Goal: Task Accomplishment & Management: Manage account settings

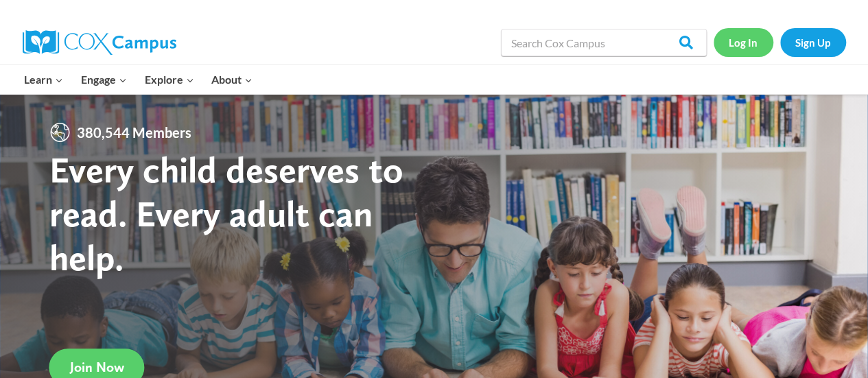
click at [739, 46] on link "Log In" at bounding box center [744, 42] width 60 height 28
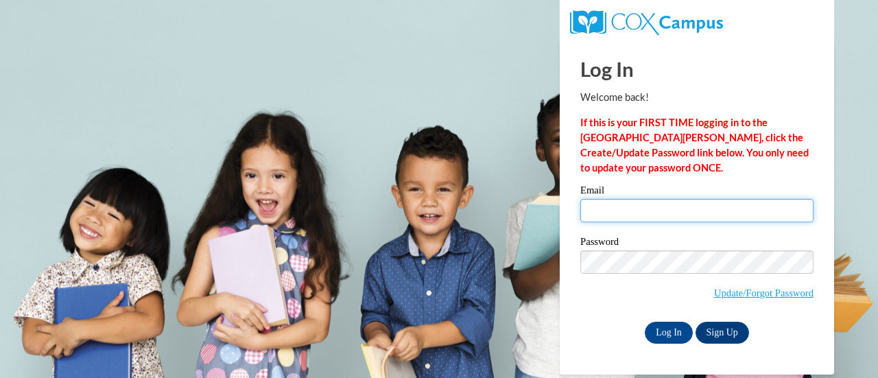
click at [710, 212] on input "Email" at bounding box center [697, 210] width 233 height 23
type input "[EMAIL_ADDRESS][DOMAIN_NAME]"
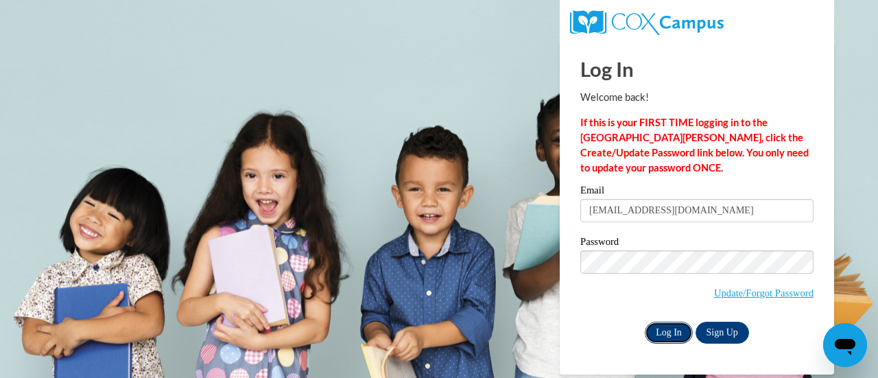
click at [679, 329] on input "Log In" at bounding box center [669, 333] width 48 height 22
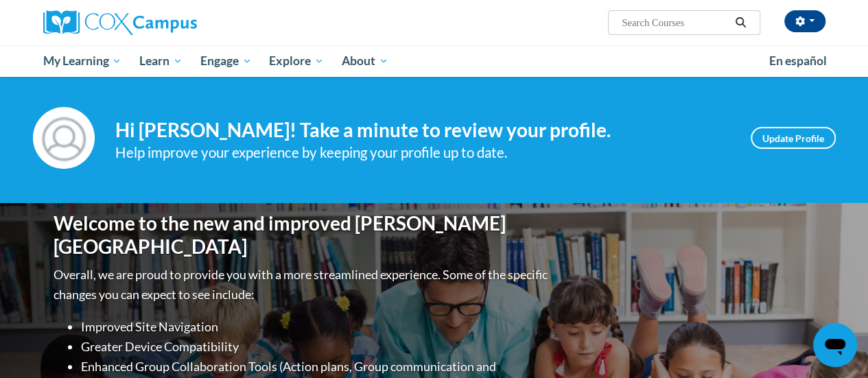
scroll to position [3, 0]
